Goal: Task Accomplishment & Management: Use online tool/utility

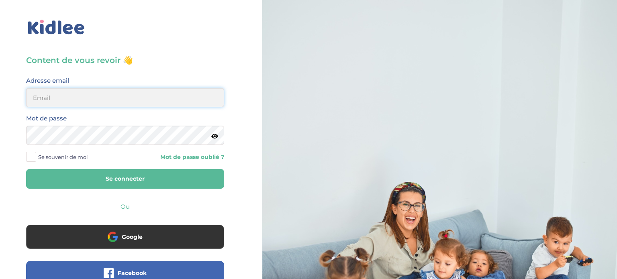
type input "meunierantonin@hotmail.com"
click at [204, 175] on button "Se connecter" at bounding box center [125, 179] width 198 height 20
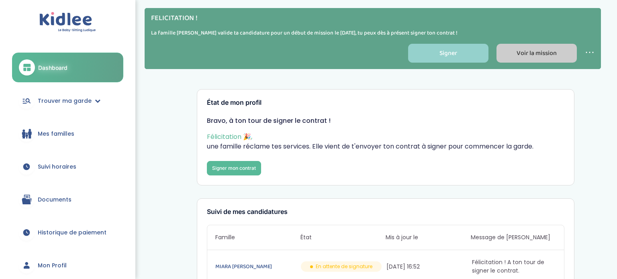
click at [511, 48] on link "Voir la mission" at bounding box center [537, 53] width 80 height 19
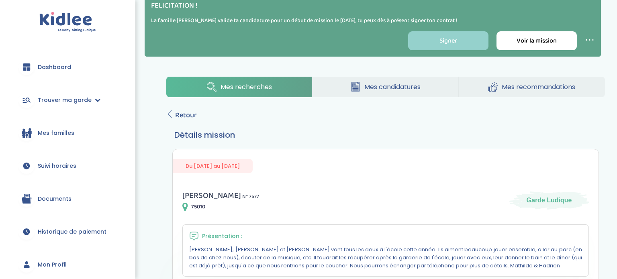
scroll to position [13, 0]
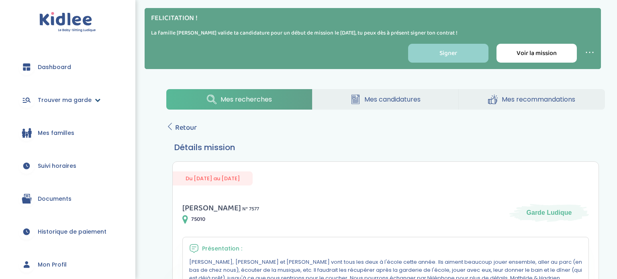
click at [96, 101] on icon at bounding box center [98, 100] width 6 height 6
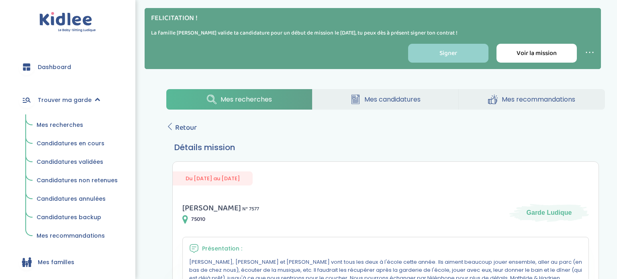
click at [74, 125] on span "Mes recherches" at bounding box center [60, 125] width 47 height 8
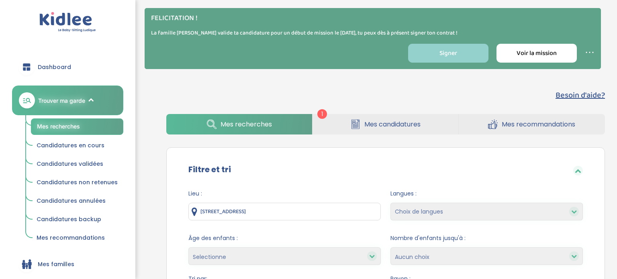
click at [74, 125] on span "Mes recherches" at bounding box center [58, 126] width 43 height 7
click at [339, 119] on link "Mes candidatures" at bounding box center [386, 124] width 146 height 20
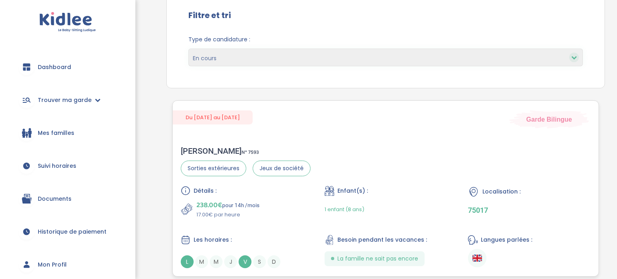
scroll to position [162, 0]
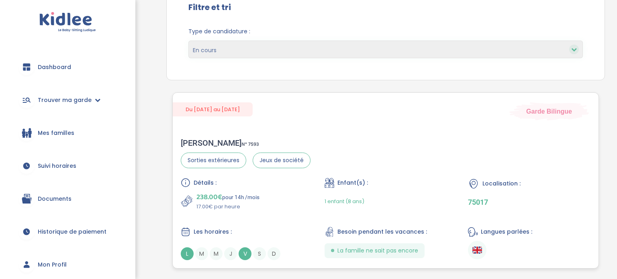
click at [277, 125] on div "Du 18-09-2025 au 02-07-2026 Garde Bilingue Leonor V . N° 7593 Sorties extérieur…" at bounding box center [385, 180] width 427 height 176
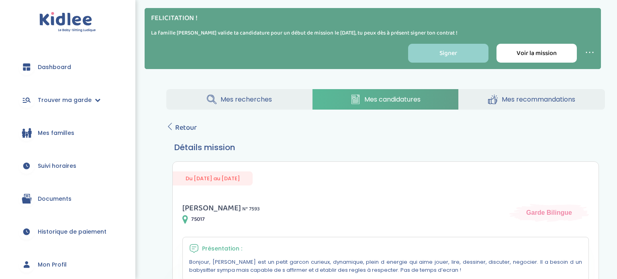
click at [496, 100] on icon at bounding box center [493, 99] width 10 height 10
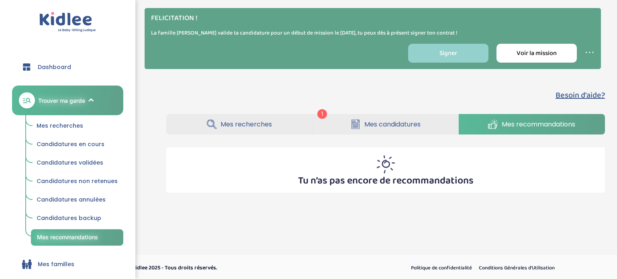
click at [277, 121] on link "Mes recherches" at bounding box center [239, 124] width 146 height 20
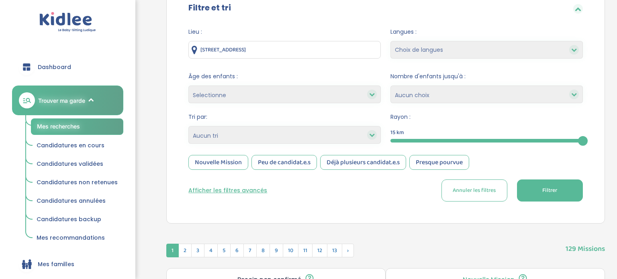
scroll to position [170, 0]
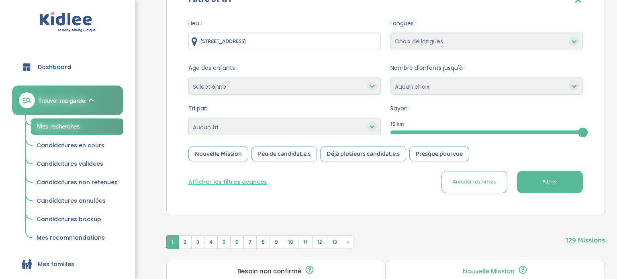
click at [556, 178] on span "Filtrer" at bounding box center [549, 182] width 15 height 8
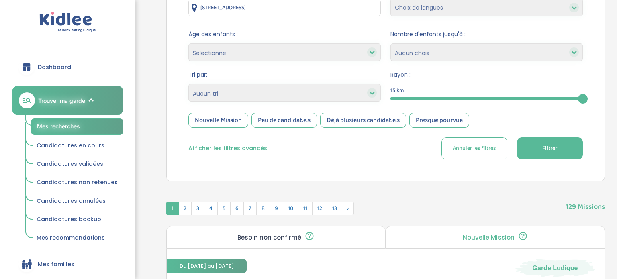
scroll to position [201, 0]
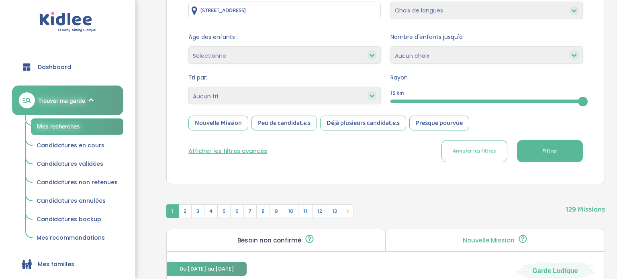
click at [479, 101] on div at bounding box center [487, 102] width 192 height 4
click at [496, 97] on div "5" at bounding box center [487, 101] width 192 height 9
click at [543, 148] on span "Filtrer" at bounding box center [549, 151] width 15 height 8
click at [450, 95] on div "10 km" at bounding box center [487, 92] width 192 height 10
click at [447, 103] on div "10" at bounding box center [487, 101] width 192 height 9
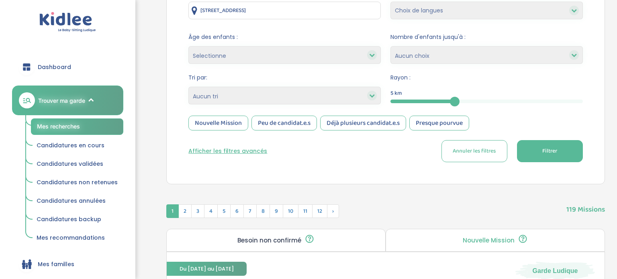
click at [558, 155] on button "Filtrer" at bounding box center [550, 151] width 66 height 22
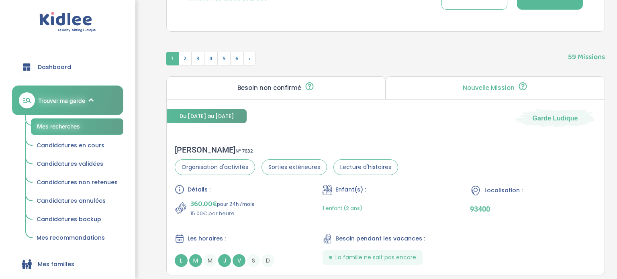
scroll to position [386, 0]
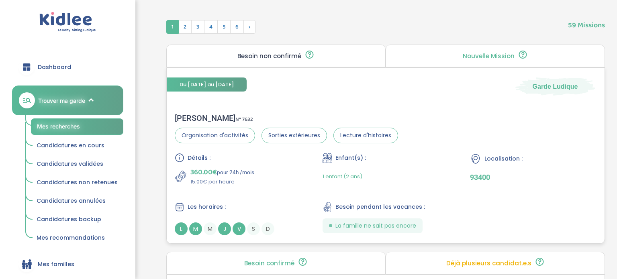
click at [326, 85] on div "Du 21-09-2025 au 10-10-2025 Garde Ludique" at bounding box center [386, 82] width 438 height 28
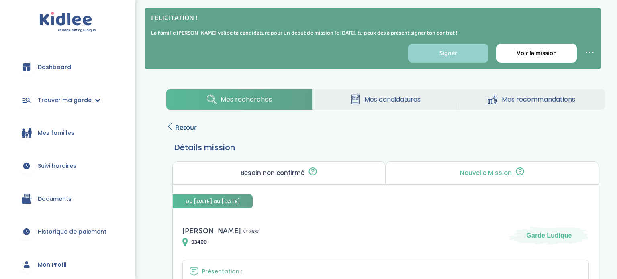
click at [190, 125] on span "Retour" at bounding box center [186, 127] width 22 height 11
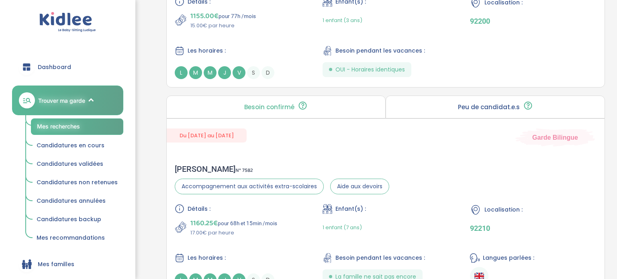
scroll to position [755, 0]
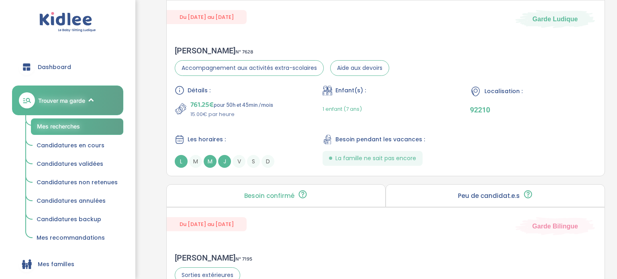
scroll to position [1909, 0]
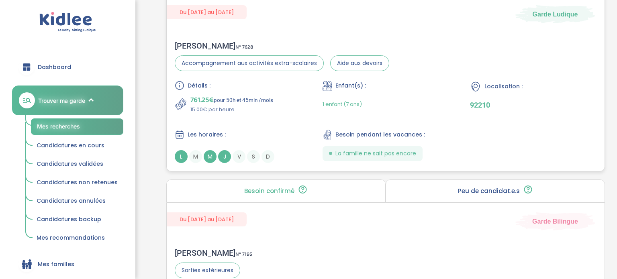
click at [236, 41] on div "Diane S . N° 7628" at bounding box center [282, 46] width 215 height 10
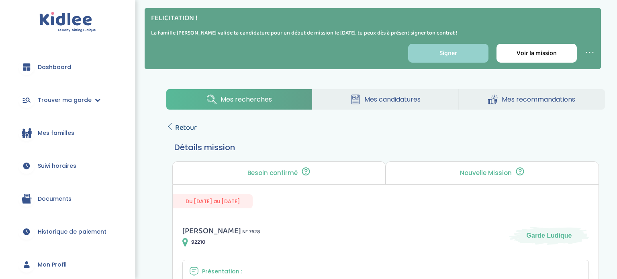
click at [190, 123] on span "Retour" at bounding box center [186, 127] width 22 height 11
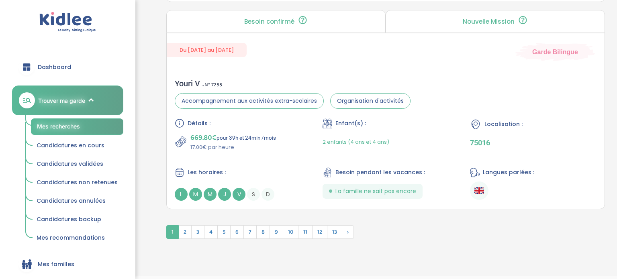
scroll to position [2305, 0]
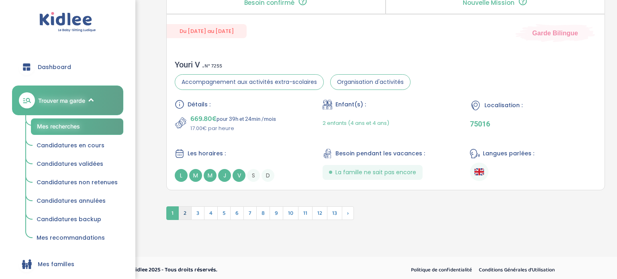
click at [185, 208] on span "2" at bounding box center [184, 214] width 13 height 14
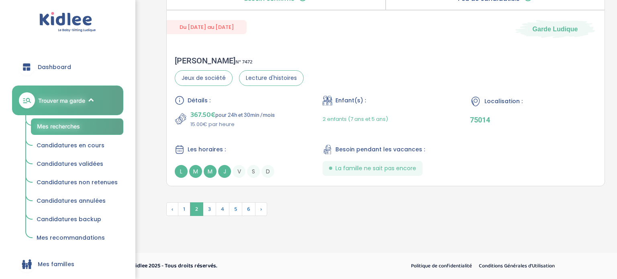
scroll to position [2264, 0]
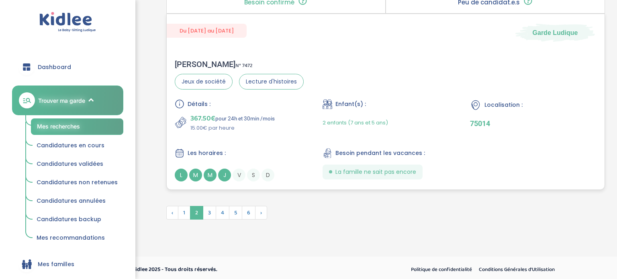
click at [326, 53] on div "Guillaume G . N° 7472 Jeux de société Lecture d'histoires Détails : 367.50€ pou…" at bounding box center [386, 120] width 438 height 138
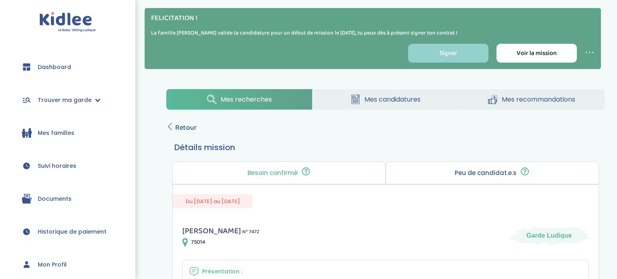
click at [180, 132] on span "Retour" at bounding box center [186, 127] width 22 height 11
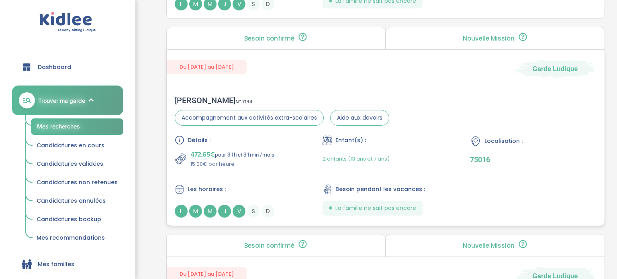
scroll to position [2062, 0]
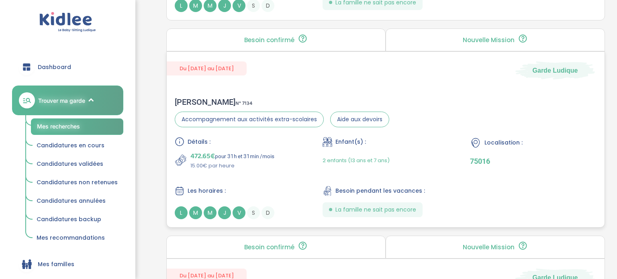
click at [402, 67] on div "Du [DATE] au [DATE] Garde Ludique" at bounding box center [386, 66] width 438 height 28
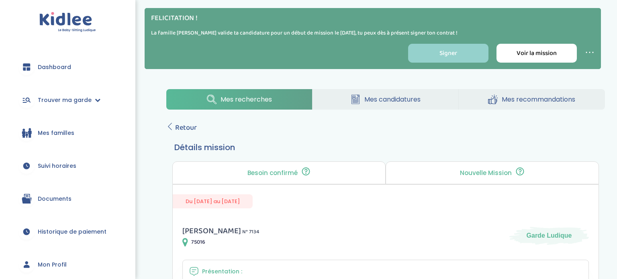
click at [405, 103] on span "Mes candidatures" at bounding box center [392, 99] width 56 height 10
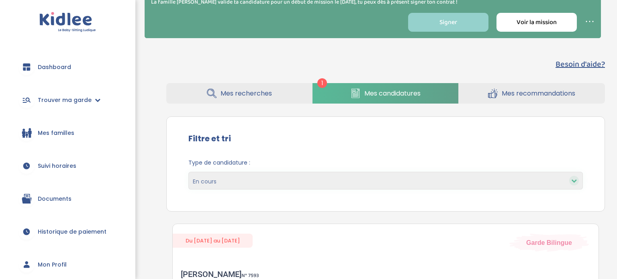
scroll to position [10, 0]
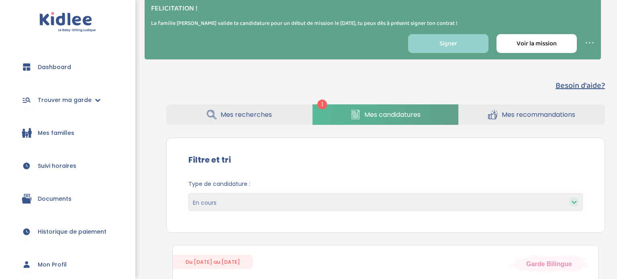
click at [243, 106] on link "Mes recherches" at bounding box center [239, 114] width 146 height 20
